Goal: Transaction & Acquisition: Purchase product/service

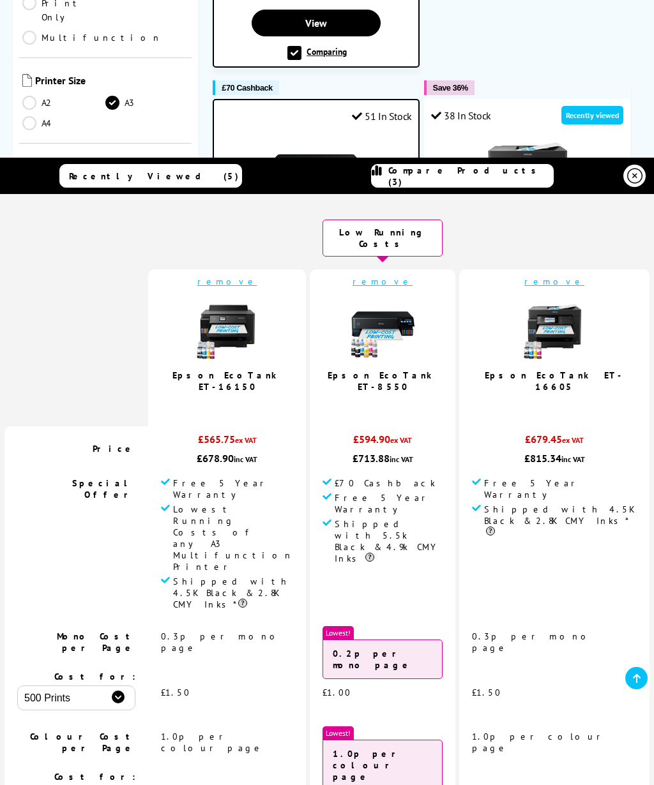
click at [629, 179] on icon at bounding box center [634, 176] width 15 height 15
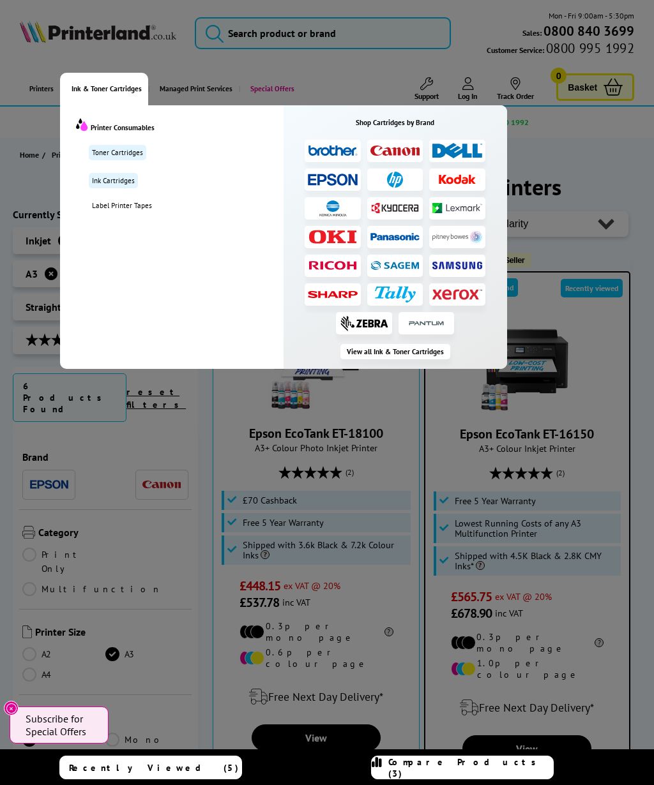
click at [130, 152] on link "Toner Cartridges" at bounding box center [117, 152] width 57 height 15
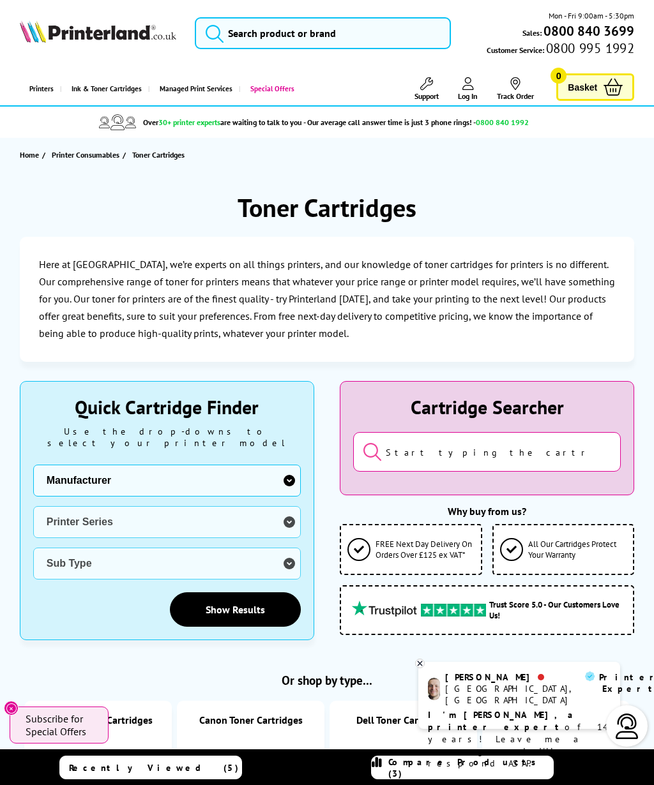
click at [290, 467] on select "Manufacturer Brother Canon Dell Dymo Epson HP Kodak Konica Minolta Kyocera Lexm…" at bounding box center [166, 481] width 267 height 32
select select "13815"
click at [287, 513] on select "Printer Series B Series C Series Phaser Series VersaLink Series WorkCentre Seri…" at bounding box center [166, 522] width 267 height 32
select select "38179"
click at [290, 559] on select "Sub Type Xerox C230 Xerox C235 Xerox C310 Xerox C315 Xerox C320 Xerox C325 Xero…" at bounding box center [166, 564] width 267 height 32
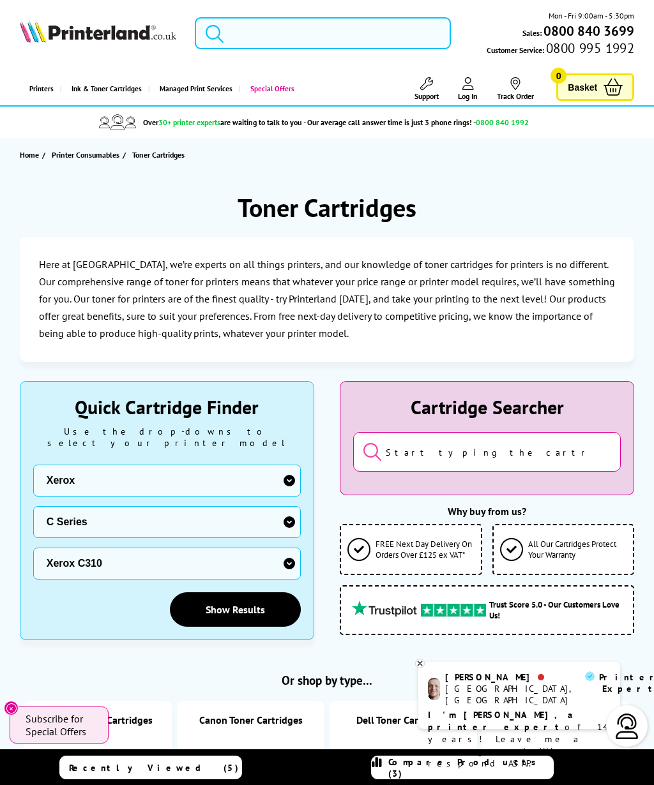
click at [295, 557] on select "Sub Type Xerox C230 Xerox C235 Xerox C310 Xerox C315 Xerox C320 Xerox C325 Xero…" at bounding box center [166, 564] width 267 height 32
select select "0"
click at [289, 556] on select "Sub Type Xerox C230 Xerox C235 Xerox C310 Xerox C315 Xerox C320 Xerox C325 Xero…" at bounding box center [166, 564] width 267 height 32
click at [274, 598] on link "Show Results" at bounding box center [235, 609] width 131 height 34
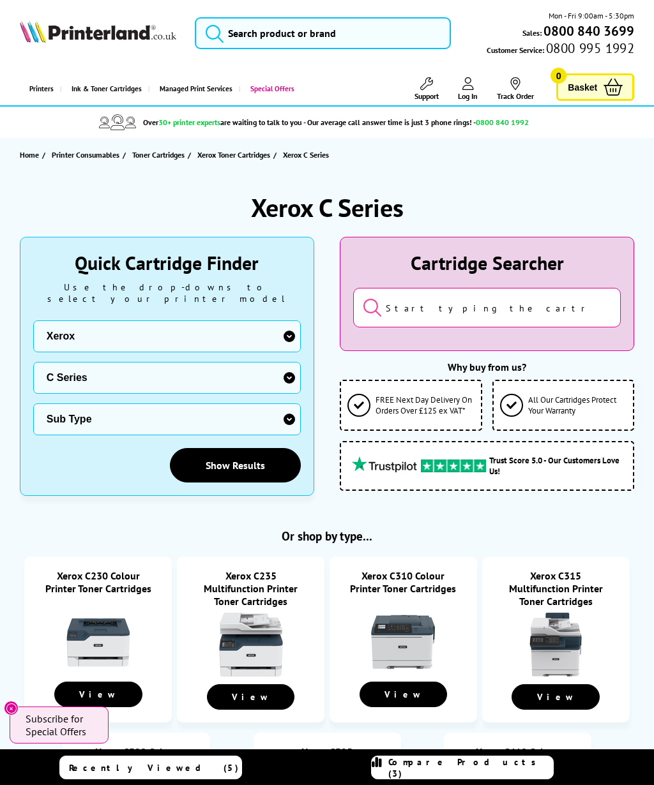
click at [435, 304] on div "Home Printer Consumables Toner Cartridges Xerox Toner Cartridges Xerox C Series…" at bounding box center [327, 533] width 654 height 790
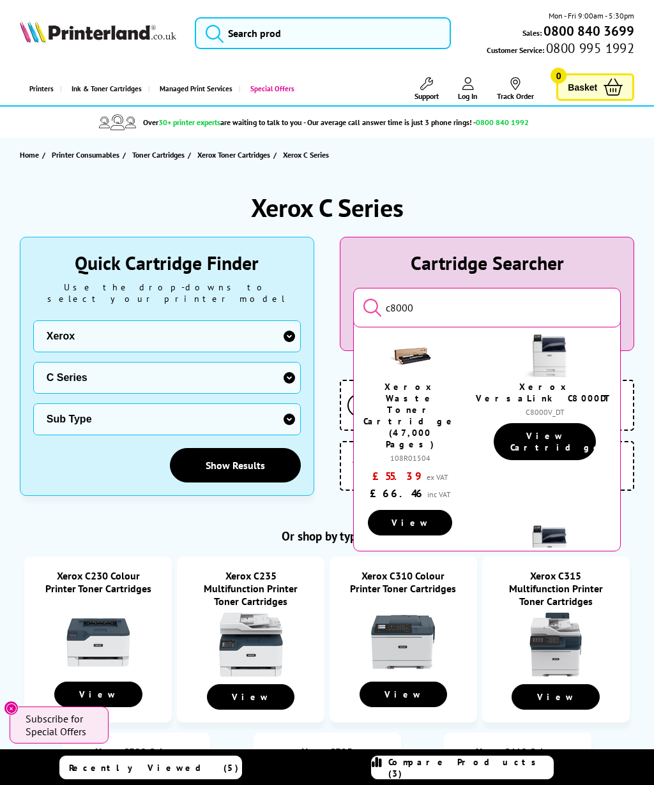
type input "c8000"
click at [569, 431] on link "View Cartridges" at bounding box center [544, 441] width 102 height 37
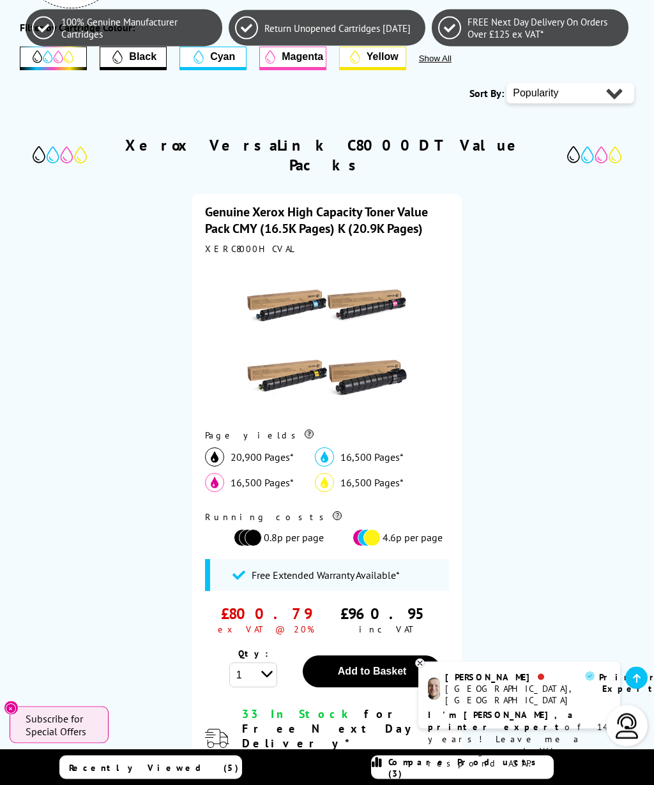
scroll to position [273, 0]
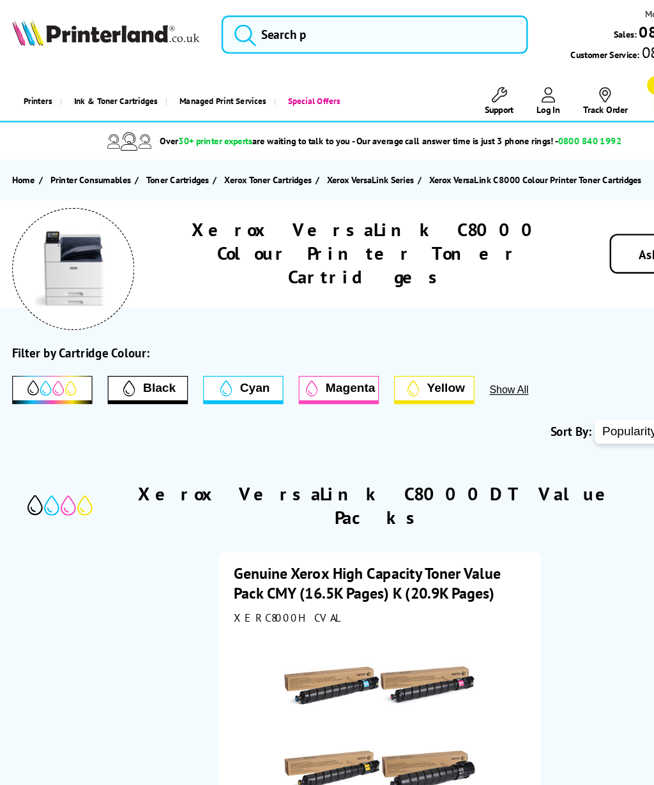
scroll to position [0, 0]
